Goal: Navigation & Orientation: Find specific page/section

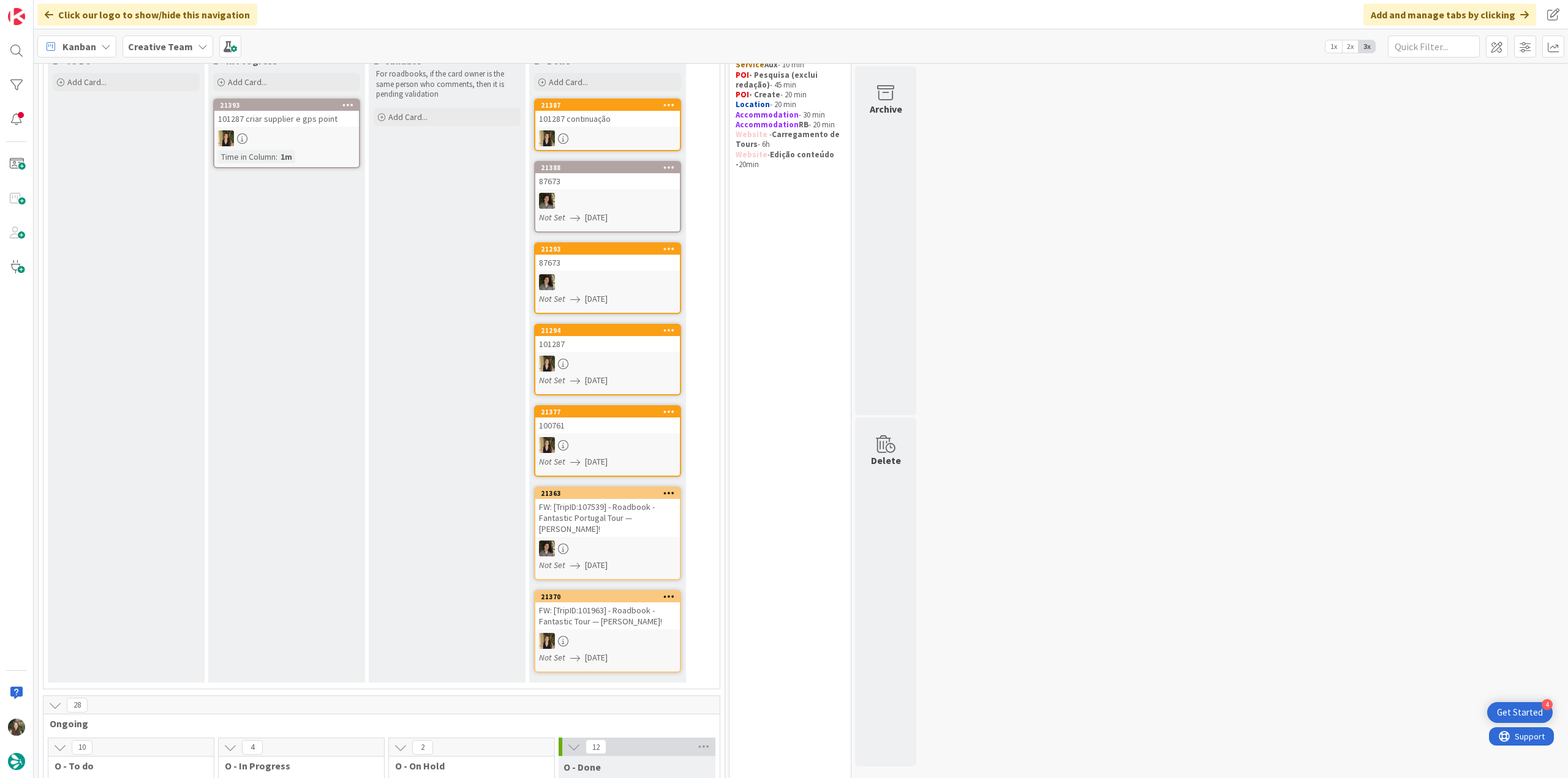
scroll to position [563, 0]
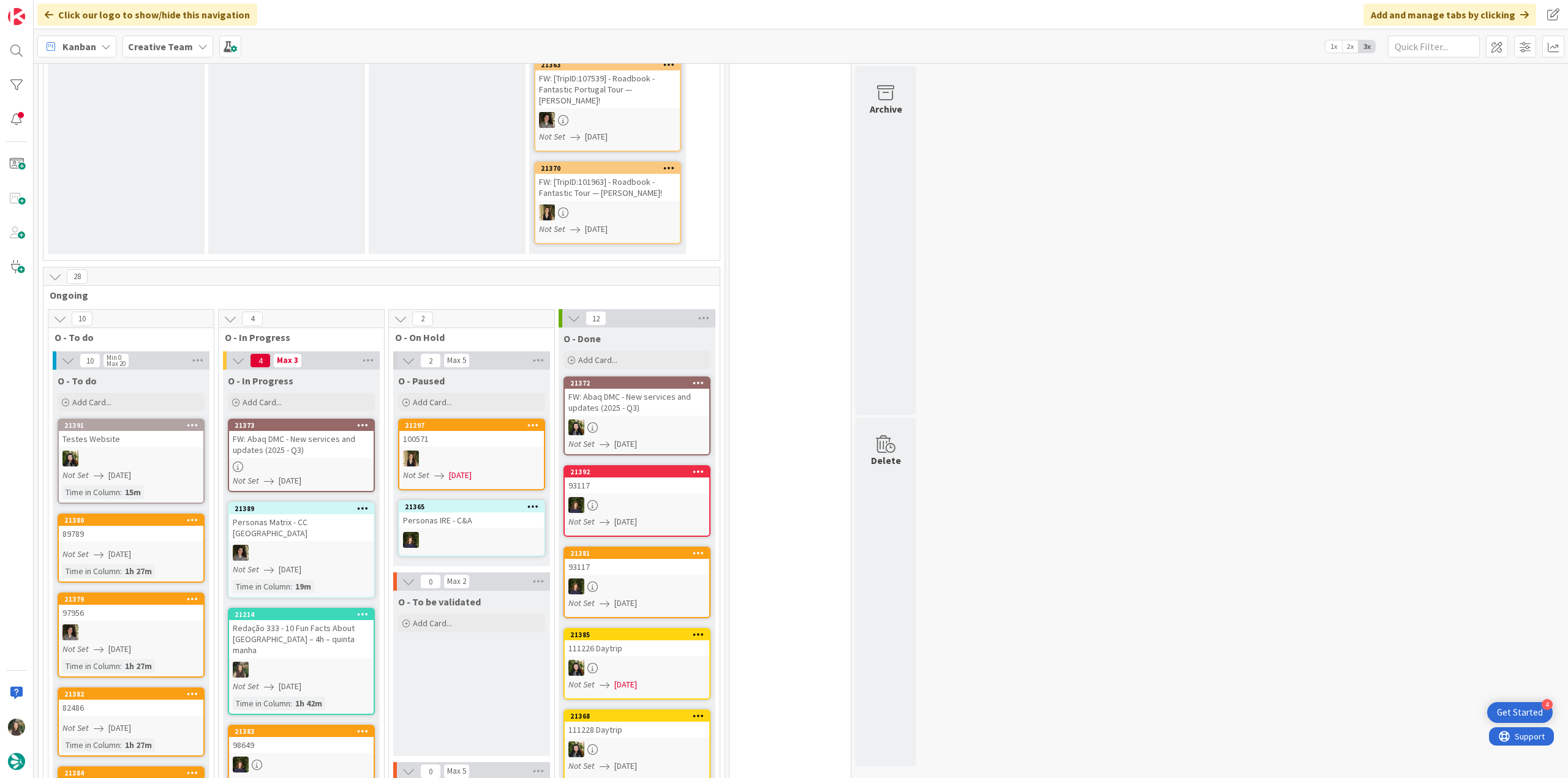
click at [356, 464] on div at bounding box center [301, 466] width 144 height 10
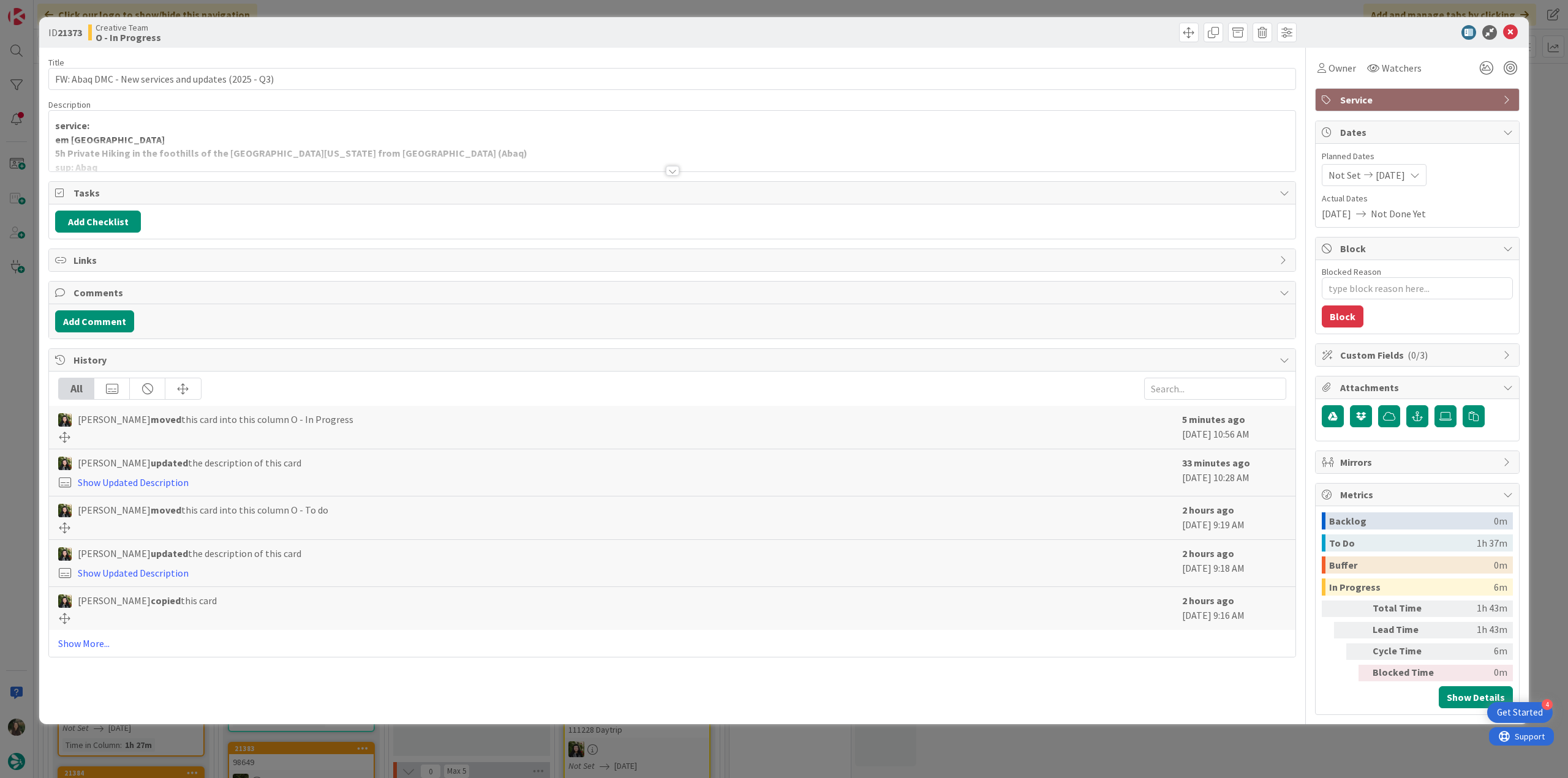
click at [25, 394] on div "ID 21373 Creative Team O - In Progress Title 51 / 128 FW: Abaq DMC - New servic…" at bounding box center [784, 389] width 1568 height 778
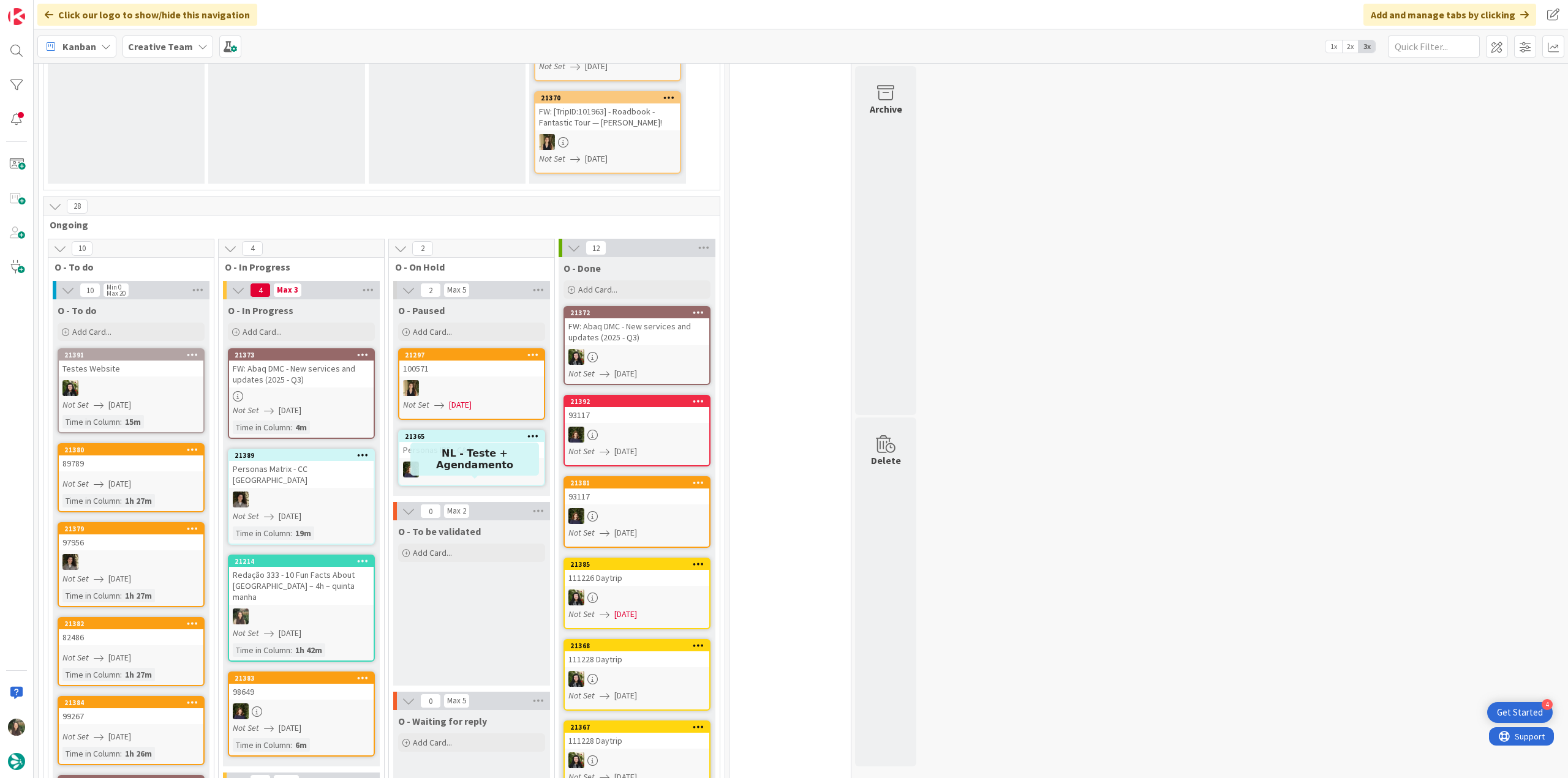
scroll to position [746, 0]
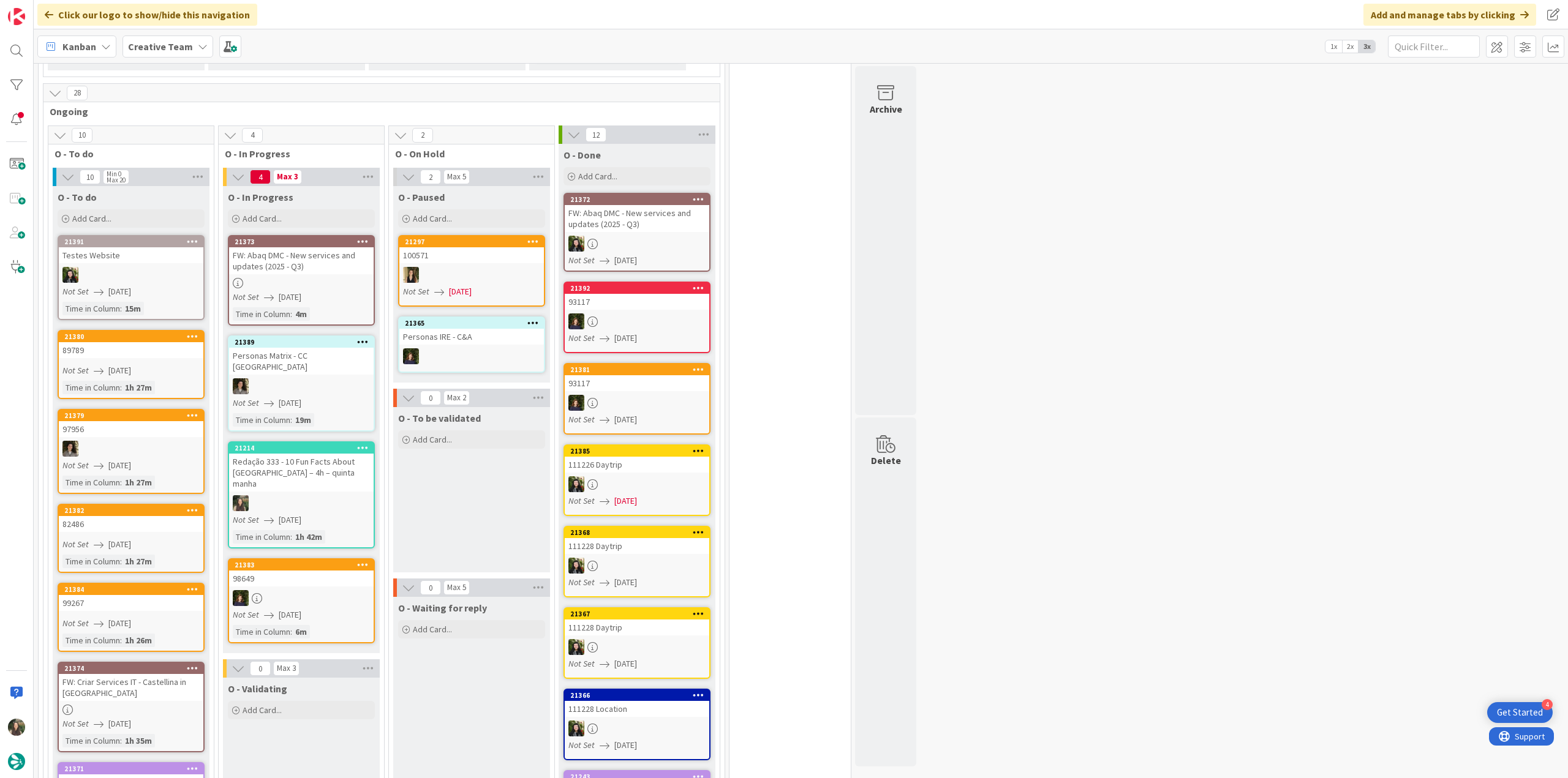
click at [332, 495] on div at bounding box center [301, 502] width 144 height 16
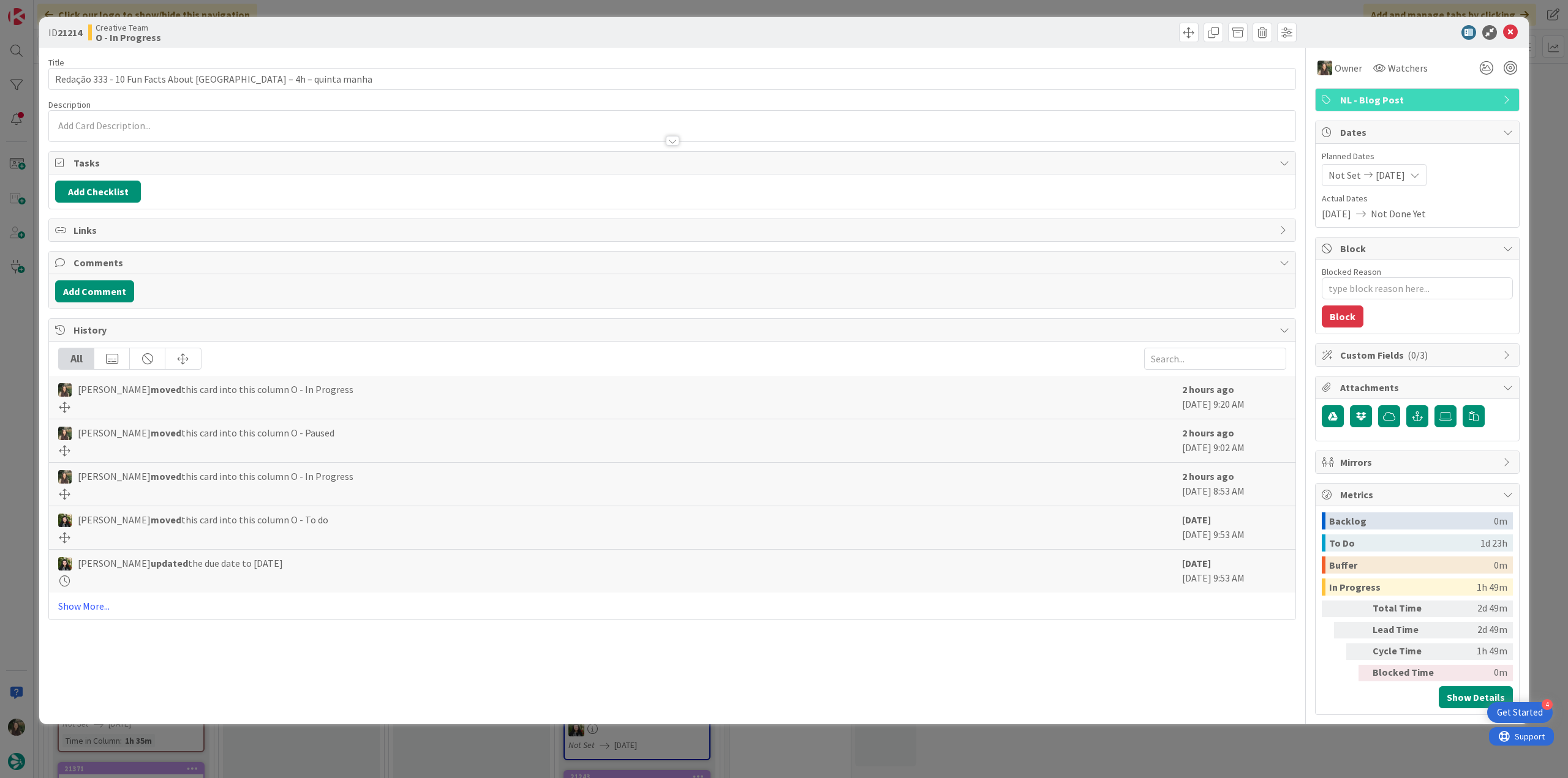
click at [25, 388] on div "ID 21214 Creative Team O - In Progress Title 60 / 128 Redação 333 - 10 Fun Fact…" at bounding box center [784, 389] width 1568 height 778
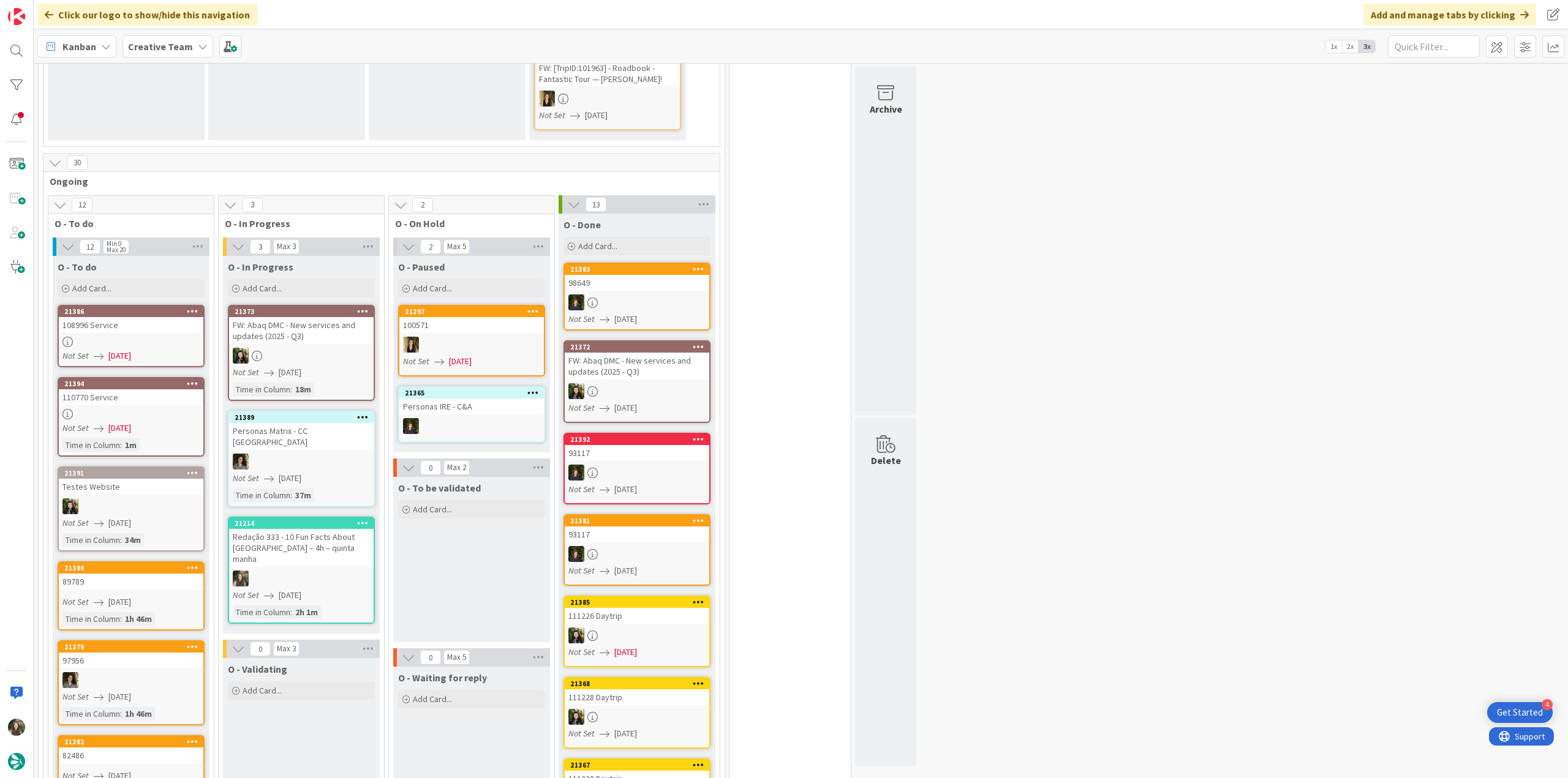
click at [340, 570] on div at bounding box center [301, 578] width 144 height 16
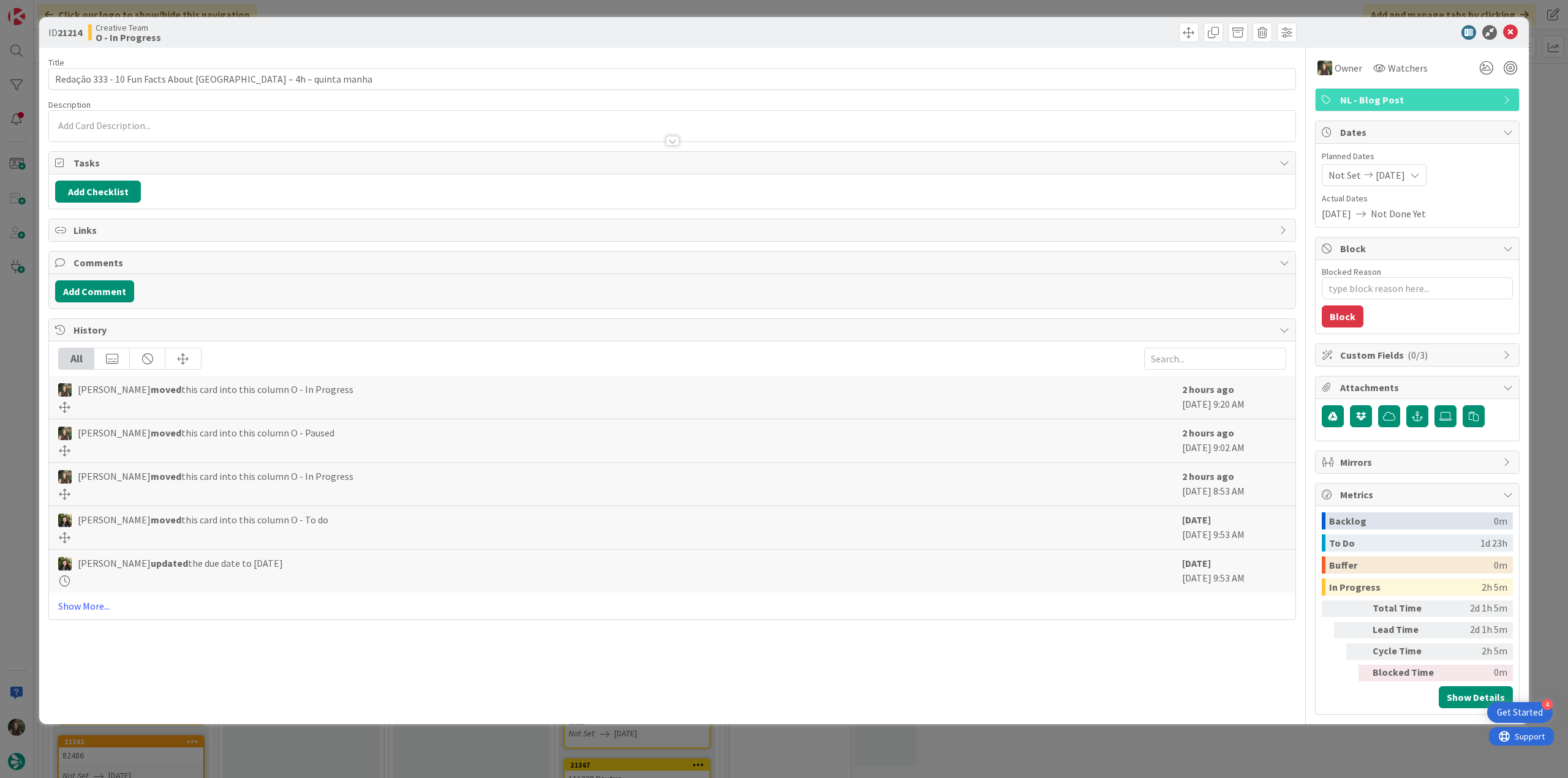
type textarea "x"
click at [1183, 765] on div "ID 21214 Creative Team O - In Progress Title 60 / 128 Redação 333 - 10 Fun Fact…" at bounding box center [784, 389] width 1568 height 778
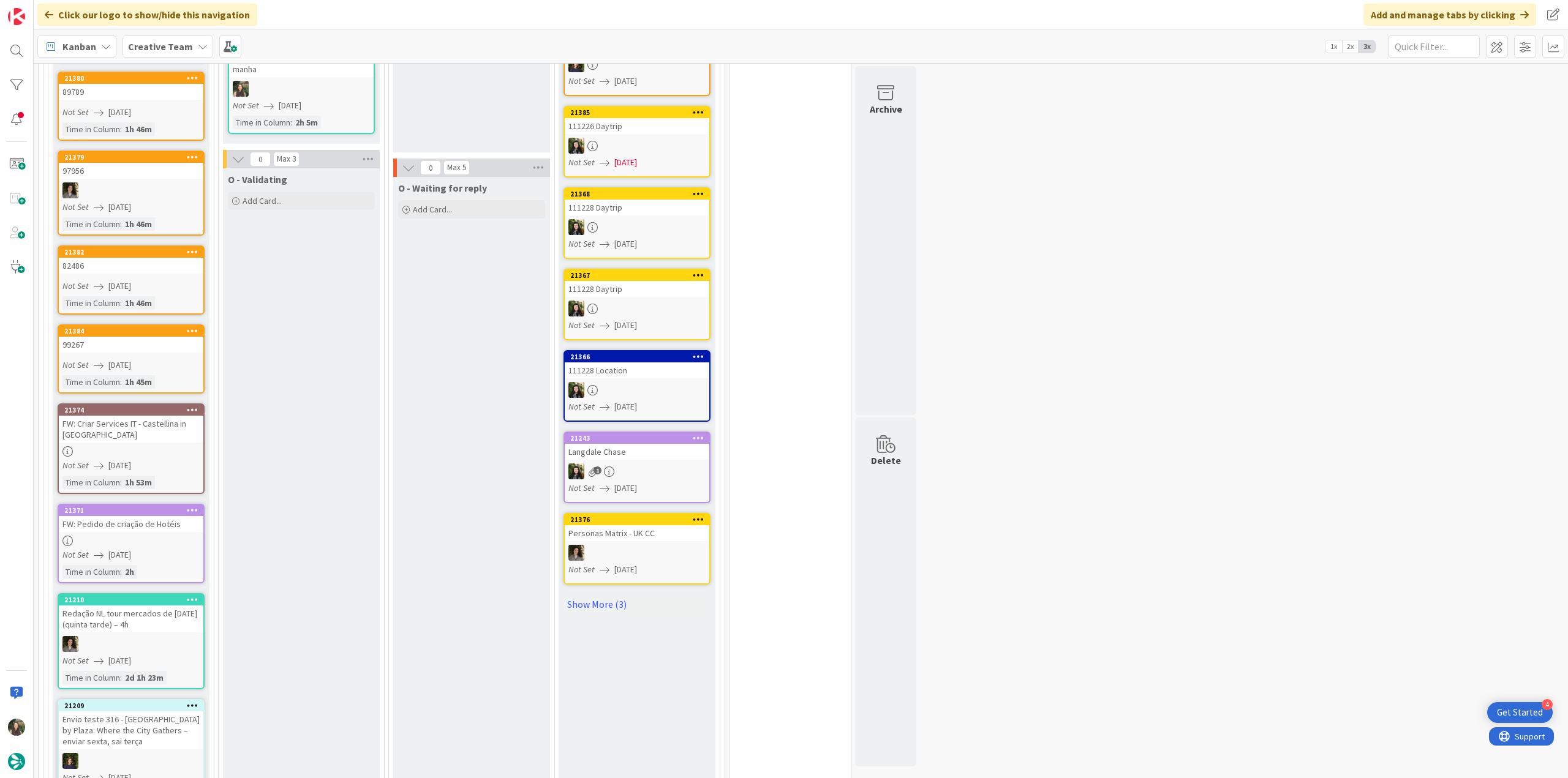
scroll to position [930, 0]
